Goal: Navigation & Orientation: Understand site structure

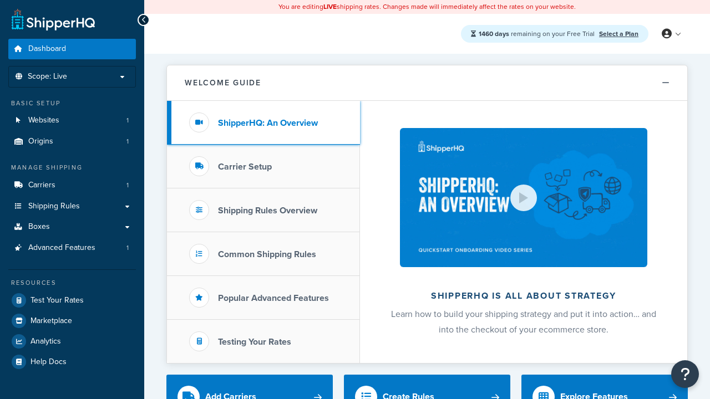
click at [268, 123] on h3 "ShipperHQ: An Overview" at bounding box center [268, 123] width 100 height 10
click at [244, 166] on h3 "Carrier Setup" at bounding box center [245, 167] width 54 height 10
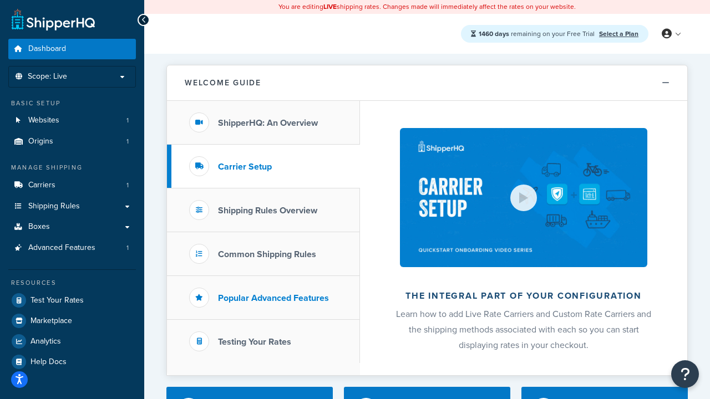
click at [267, 210] on h3 "Shipping Rules Overview" at bounding box center [267, 211] width 99 height 10
click at [273, 298] on h3 "Popular Advanced Features" at bounding box center [273, 298] width 111 height 10
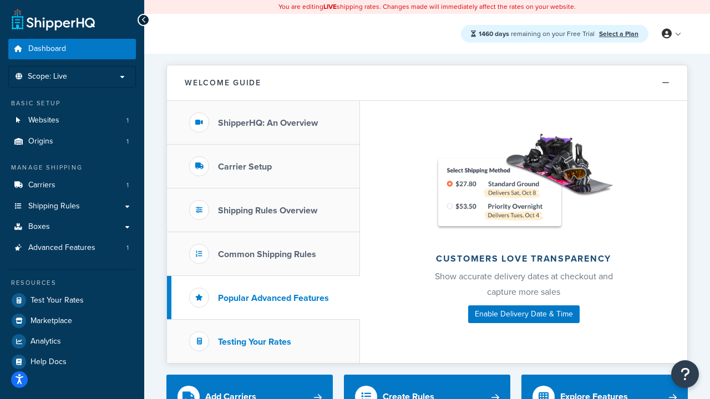
click at [254, 341] on h3 "Testing Your Rates" at bounding box center [254, 342] width 73 height 10
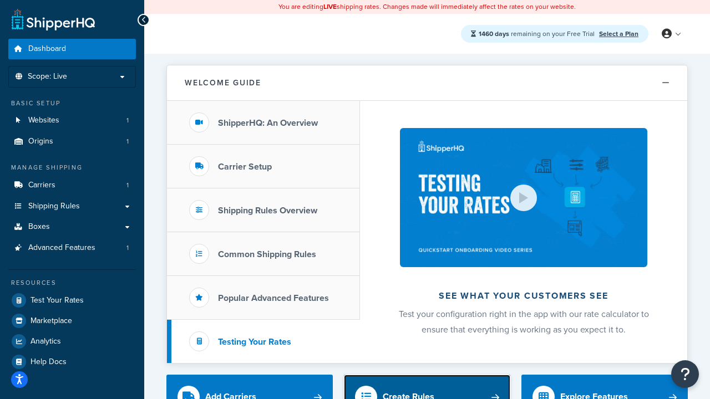
click at [408, 391] on div "Create Rules" at bounding box center [408, 397] width 52 height 16
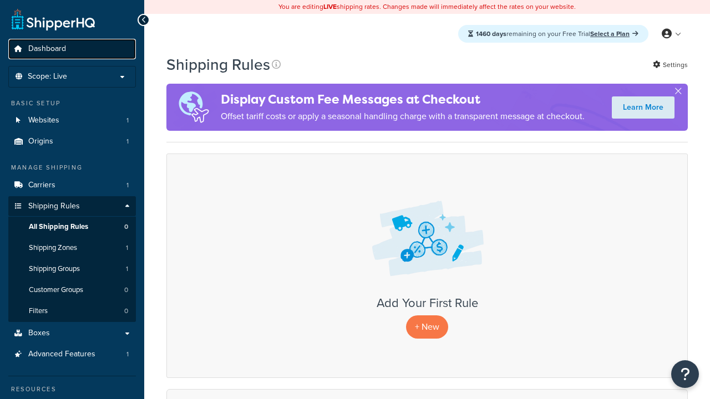
click at [47, 49] on span "Dashboard" at bounding box center [47, 48] width 38 height 9
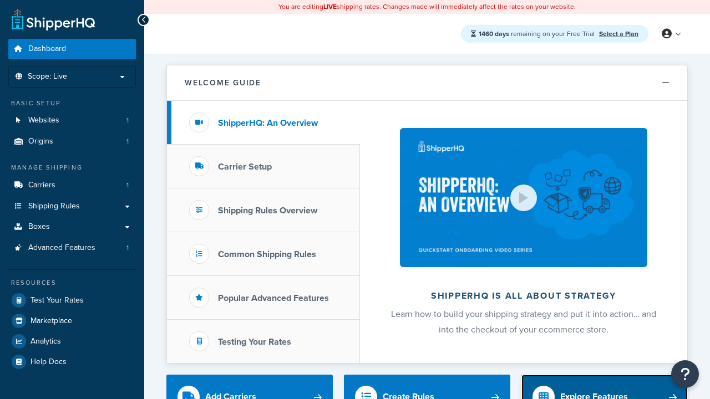
click at [594, 391] on div "Explore Features" at bounding box center [594, 397] width 68 height 16
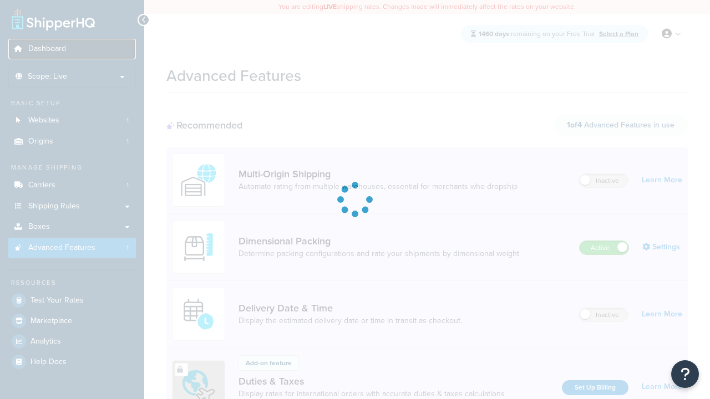
click at [47, 44] on span "Dashboard" at bounding box center [47, 48] width 38 height 9
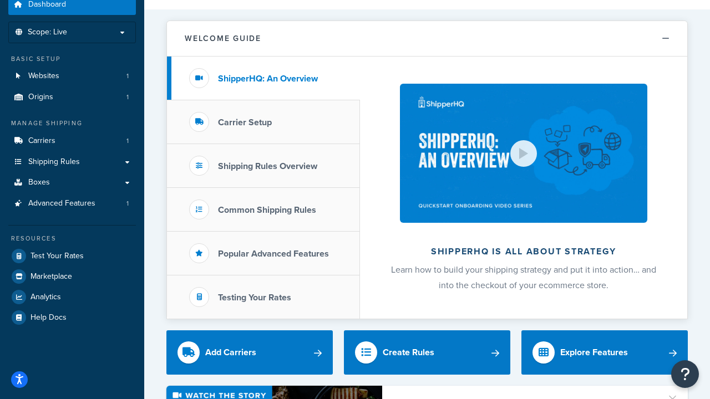
click at [47, 4] on span "Dashboard" at bounding box center [47, 4] width 38 height 9
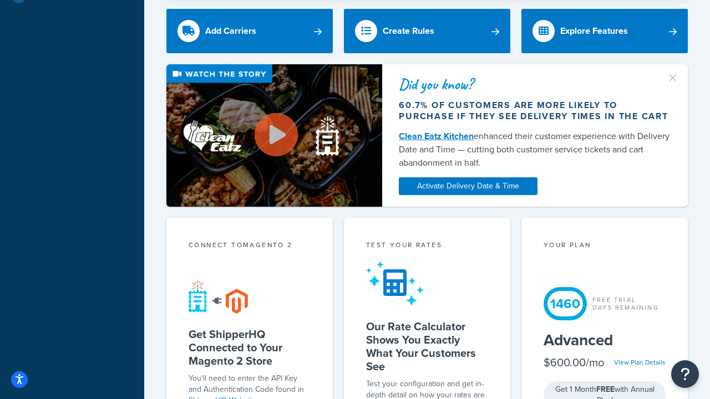
click at [427, 240] on div "Test your rates" at bounding box center [427, 246] width 122 height 13
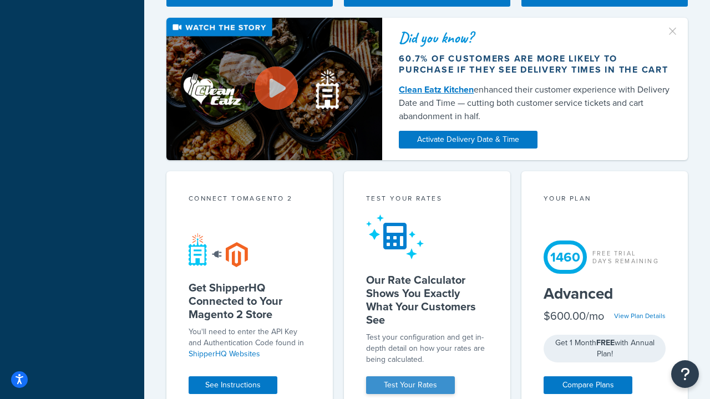
click at [410, 385] on link "Test Your Rates" at bounding box center [410, 385] width 89 height 18
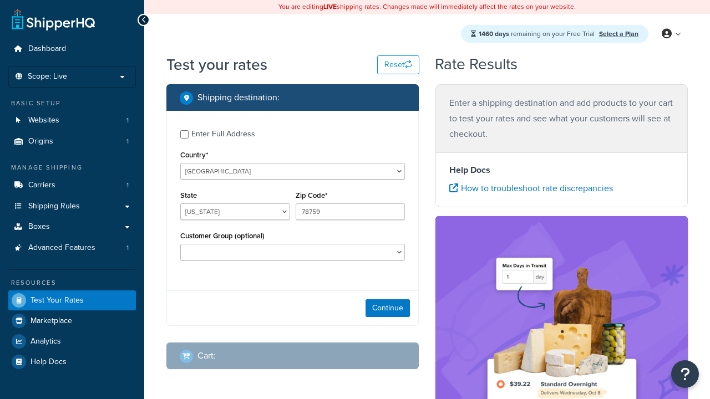
select select "[GEOGRAPHIC_DATA]"
click at [47, 49] on span "Dashboard" at bounding box center [47, 48] width 38 height 9
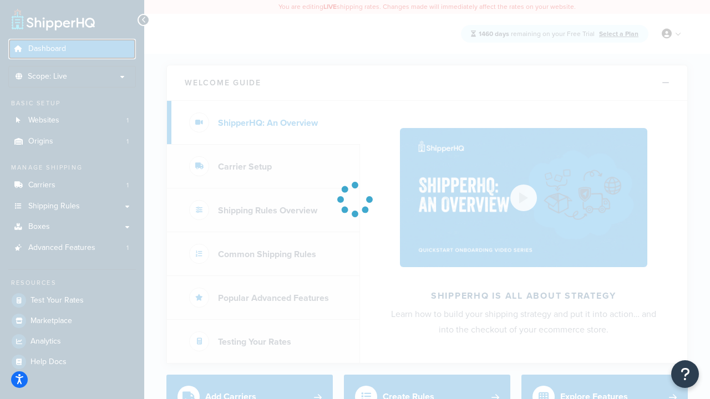
click at [47, 49] on span "Dashboard" at bounding box center [47, 48] width 38 height 9
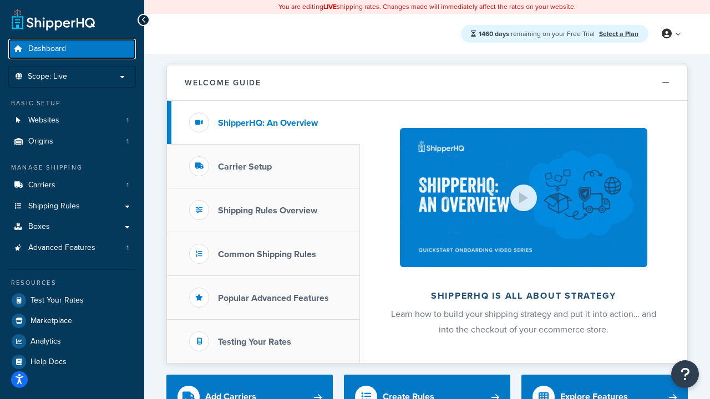
click at [47, 49] on span "Dashboard" at bounding box center [47, 48] width 38 height 9
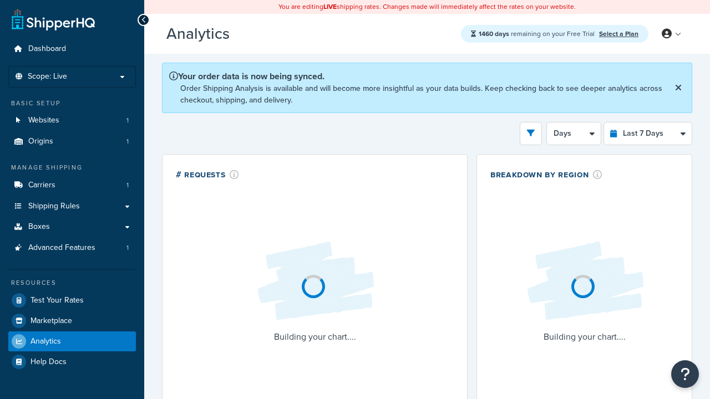
select select "last_7_days"
